Goal: Task Accomplishment & Management: Use online tool/utility

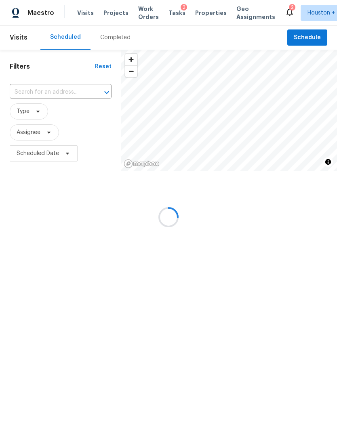
click at [106, 38] on div at bounding box center [168, 217] width 337 height 434
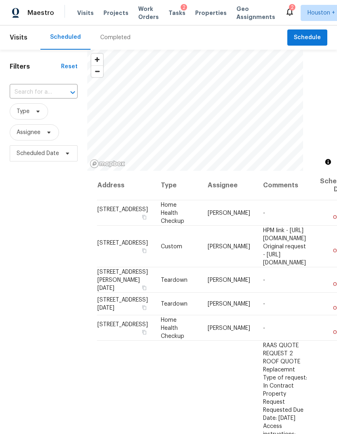
click at [106, 37] on div "Completed" at bounding box center [115, 38] width 30 height 8
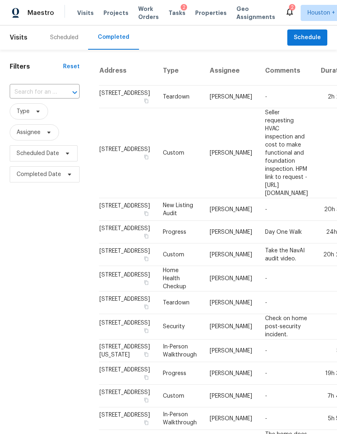
click at [42, 86] on input "text" at bounding box center [33, 92] width 47 height 13
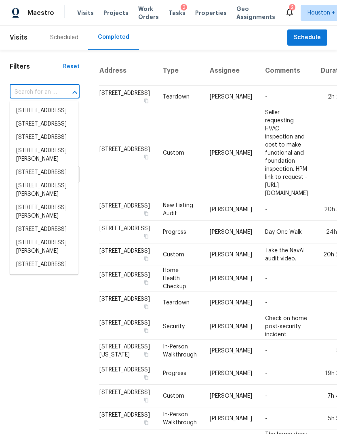
click at [33, 90] on input "text" at bounding box center [33, 92] width 47 height 13
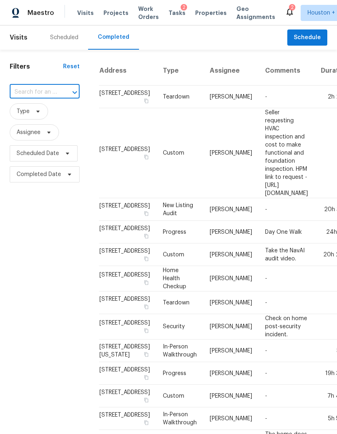
paste input "5019 Colony Hurst Trl, Spring, TX 77373"
type input "5019 Colony Hurst Trl, Spring, TX 77373"
click at [27, 119] on li "5019 Colony Hurst Trl, Spring, TX 77373" at bounding box center [44, 115] width 69 height 22
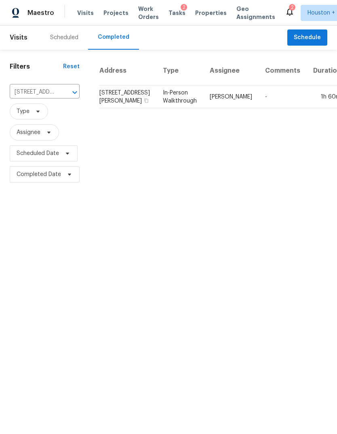
click at [156, 108] on td "In-Person Walkthrough" at bounding box center [179, 97] width 47 height 23
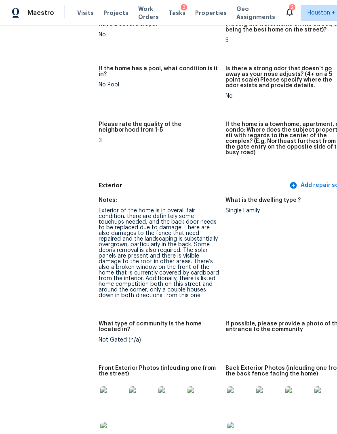
scroll to position [301, 3]
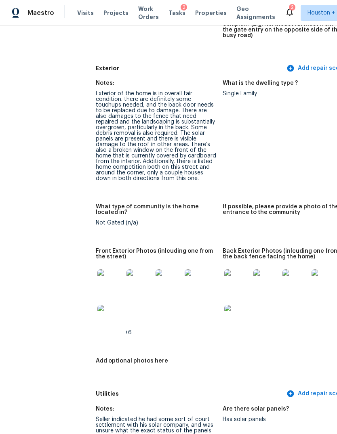
click at [97, 274] on img at bounding box center [110, 282] width 26 height 26
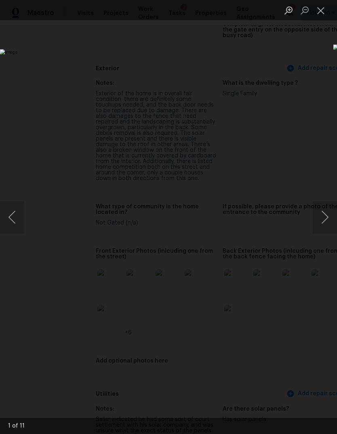
click at [325, 211] on button "Next image" at bounding box center [324, 217] width 24 height 32
click at [324, 210] on button "Next image" at bounding box center [324, 217] width 24 height 32
click at [323, 212] on button "Next image" at bounding box center [324, 217] width 24 height 32
click at [323, 217] on button "Next image" at bounding box center [324, 217] width 24 height 32
click at [17, 205] on button "Previous image" at bounding box center [12, 217] width 24 height 32
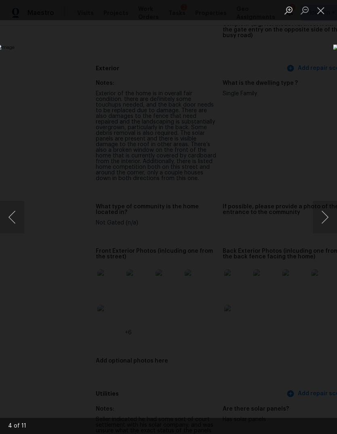
click at [325, 219] on button "Next image" at bounding box center [324, 217] width 24 height 32
click at [324, 220] on button "Next image" at bounding box center [324, 217] width 24 height 32
click at [325, 218] on button "Next image" at bounding box center [324, 217] width 24 height 32
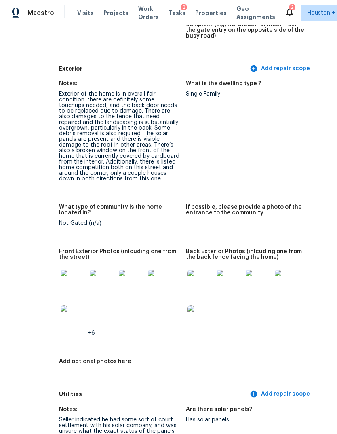
scroll to position [300, 39]
click at [90, 270] on img at bounding box center [103, 283] width 26 height 26
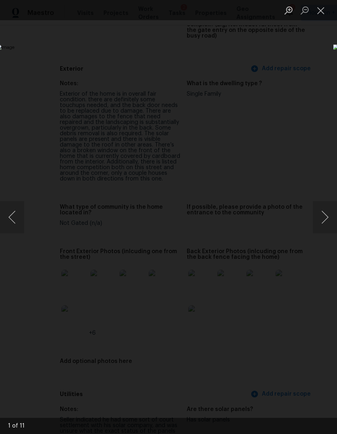
scroll to position [0, 0]
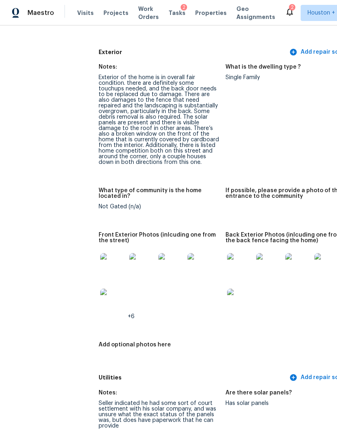
scroll to position [317, 0]
click at [227, 253] on img at bounding box center [240, 266] width 26 height 26
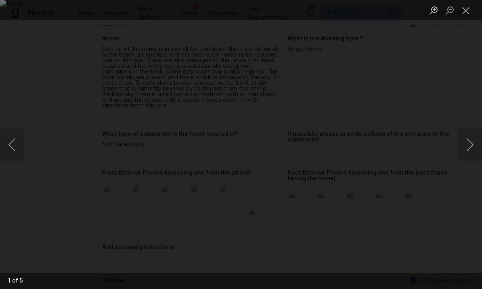
scroll to position [30, 0]
click at [122, 186] on div "Lightbox" at bounding box center [241, 144] width 482 height 289
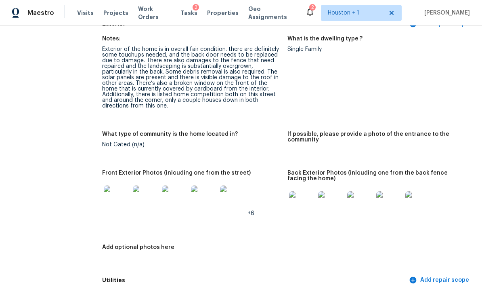
click at [119, 185] on img at bounding box center [117, 198] width 26 height 26
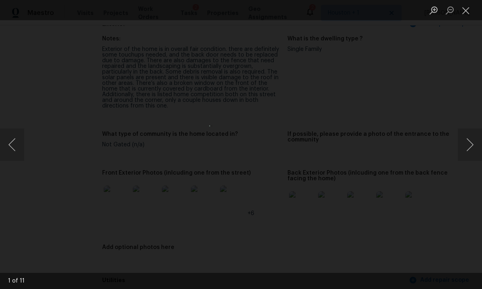
click at [153, 186] on div "Lightbox" at bounding box center [241, 144] width 482 height 289
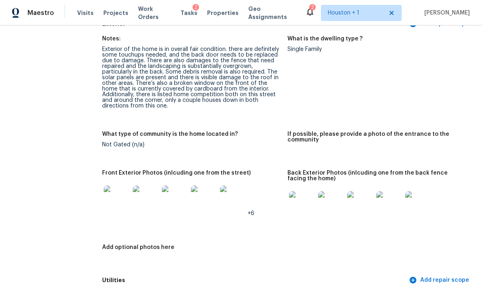
click at [153, 186] on div "Lightbox" at bounding box center [241, 144] width 482 height 289
click at [134, 189] on img at bounding box center [146, 198] width 26 height 26
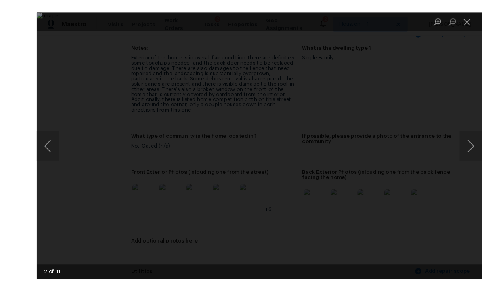
scroll to position [27, 0]
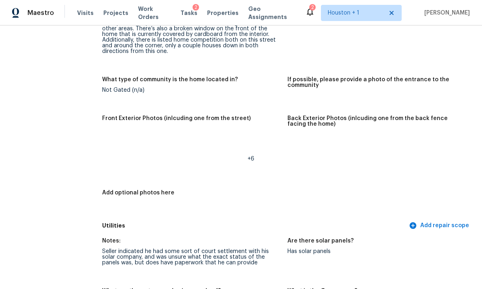
scroll to position [371, 0]
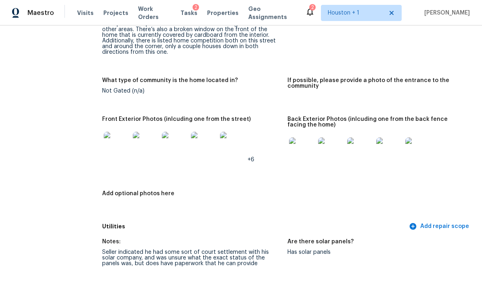
click at [147, 157] on img at bounding box center [146, 145] width 26 height 26
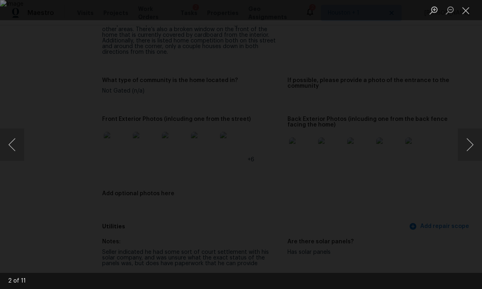
click at [109, 158] on div "Lightbox" at bounding box center [241, 144] width 482 height 289
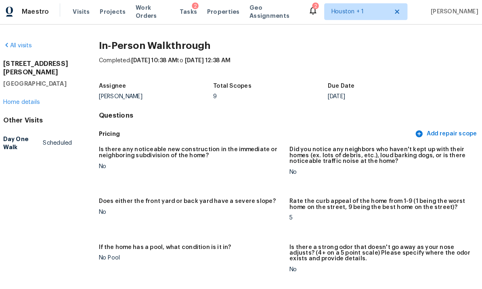
scroll to position [0, 0]
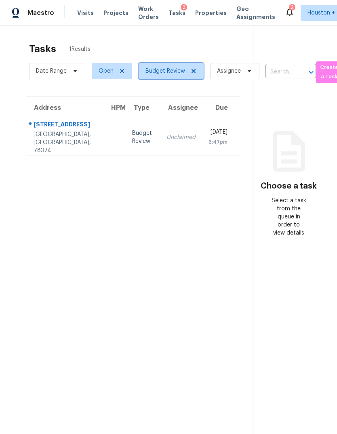
click at [190, 71] on icon at bounding box center [193, 71] width 6 height 6
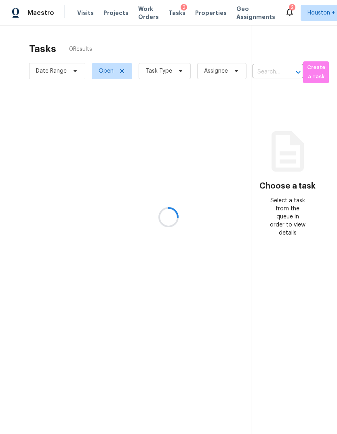
click at [163, 77] on div at bounding box center [168, 217] width 337 height 434
click at [159, 74] on div at bounding box center [168, 217] width 337 height 434
click at [151, 76] on div at bounding box center [168, 217] width 337 height 434
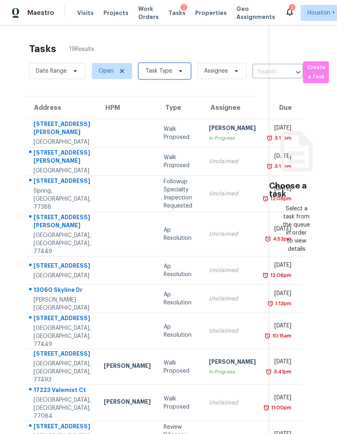
click at [157, 73] on span "Task Type" at bounding box center [158, 71] width 27 height 8
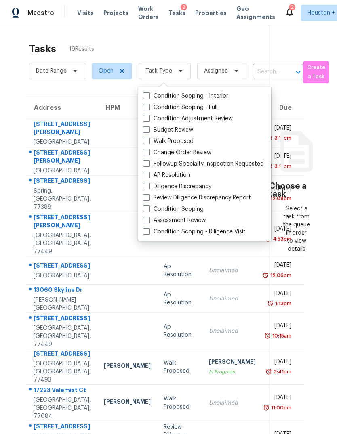
scroll to position [10, 0]
click at [179, 126] on label "Budget Review" at bounding box center [168, 130] width 50 height 8
click at [148, 126] on input "Budget Review" at bounding box center [145, 128] width 5 height 5
checkbox input "true"
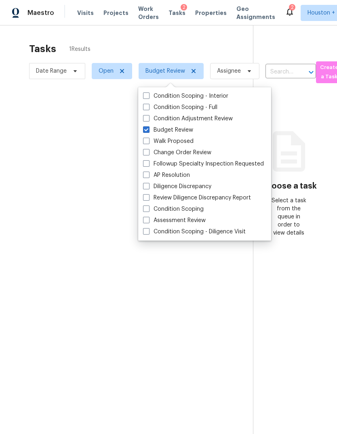
click at [290, 38] on div at bounding box center [168, 217] width 337 height 434
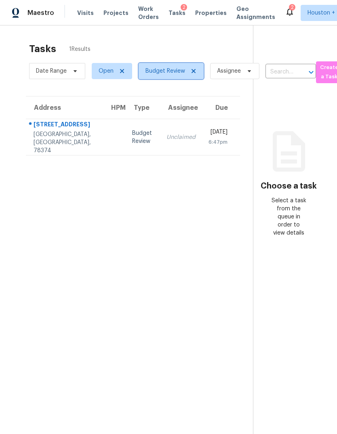
click at [163, 67] on span "Budget Review" at bounding box center [165, 71] width 40 height 8
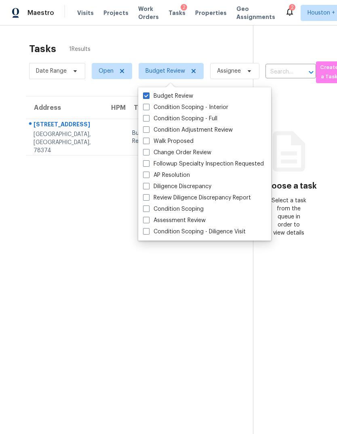
click at [212, 103] on label "Condition Scoping - Interior" at bounding box center [185, 107] width 85 height 8
click at [148, 103] on input "Condition Scoping - Interior" at bounding box center [145, 105] width 5 height 5
checkbox input "true"
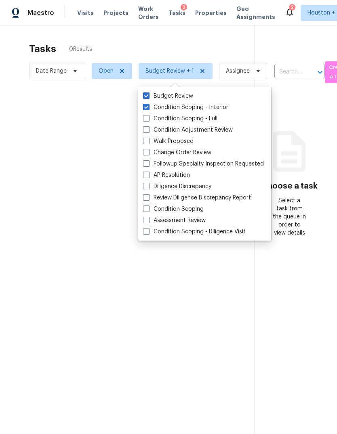
click at [195, 115] on label "Condition Scoping - Full" at bounding box center [180, 119] width 74 height 8
click at [148, 115] on input "Condition Scoping - Full" at bounding box center [145, 117] width 5 height 5
checkbox input "true"
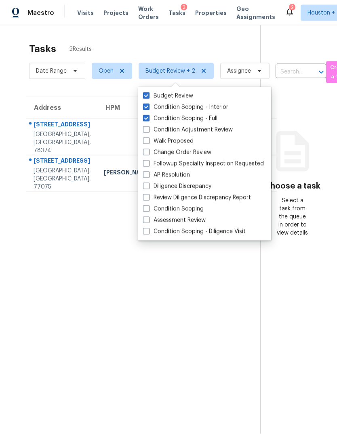
scroll to position [30, 0]
click at [193, 205] on label "Condition Scoping" at bounding box center [173, 209] width 61 height 8
click at [148, 205] on input "Condition Scoping" at bounding box center [145, 207] width 5 height 5
checkbox input "true"
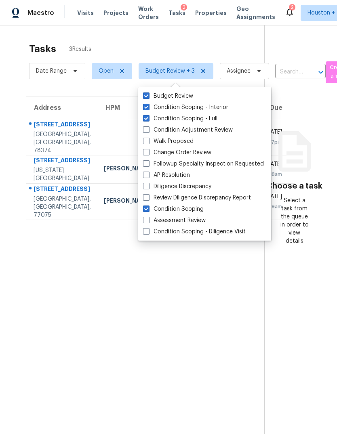
click at [58, 262] on section "Tasks 3 Results Date Range Open Budget Review + 3 Assignee ​ Create a Task Addr…" at bounding box center [138, 248] width 251 height 421
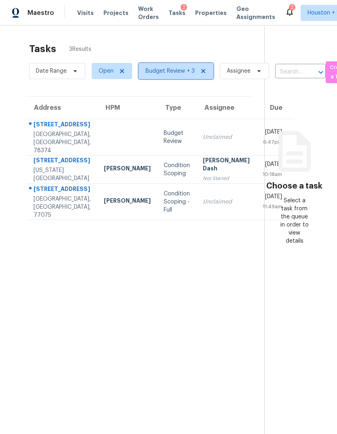
click at [183, 67] on span "Budget Review + 3" at bounding box center [169, 71] width 49 height 8
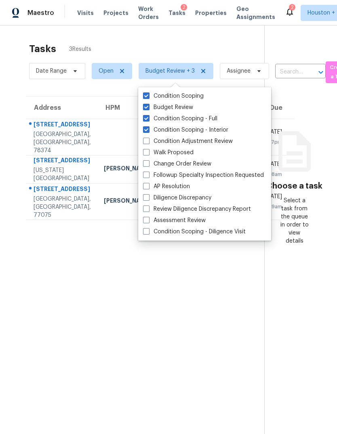
click at [187, 126] on label "Condition Scoping - Interior" at bounding box center [185, 130] width 85 height 8
click at [148, 126] on input "Condition Scoping - Interior" at bounding box center [145, 128] width 5 height 5
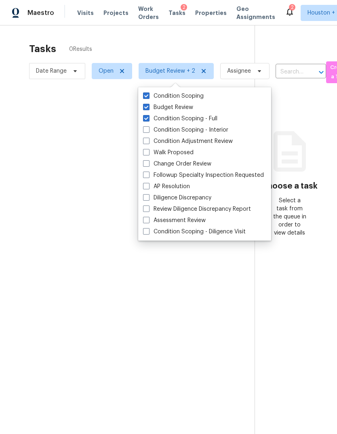
click at [187, 126] on label "Condition Scoping - Interior" at bounding box center [185, 130] width 85 height 8
click at [148, 126] on input "Condition Scoping - Interior" at bounding box center [145, 128] width 5 height 5
checkbox input "true"
click at [182, 115] on label "Condition Scoping - Full" at bounding box center [180, 119] width 74 height 8
click at [148, 115] on input "Condition Scoping - Full" at bounding box center [145, 117] width 5 height 5
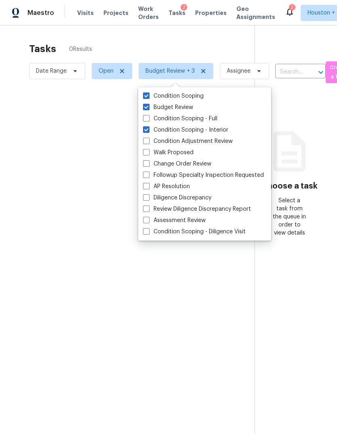
checkbox input "false"
click at [156, 92] on label "Condition Scoping" at bounding box center [173, 96] width 61 height 8
click at [148, 92] on input "Condition Scoping" at bounding box center [145, 94] width 5 height 5
checkbox input "false"
click at [151, 126] on label "Condition Scoping - Interior" at bounding box center [185, 130] width 85 height 8
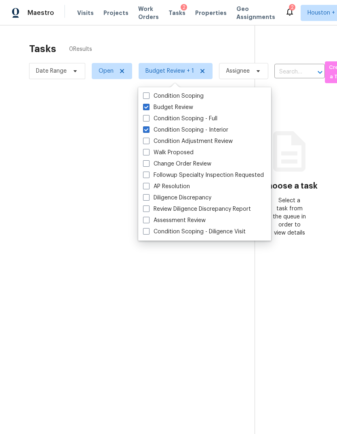
click at [148, 126] on input "Condition Scoping - Interior" at bounding box center [145, 128] width 5 height 5
checkbox input "false"
click at [48, 261] on div at bounding box center [168, 217] width 337 height 434
